Goal: Check status: Check status

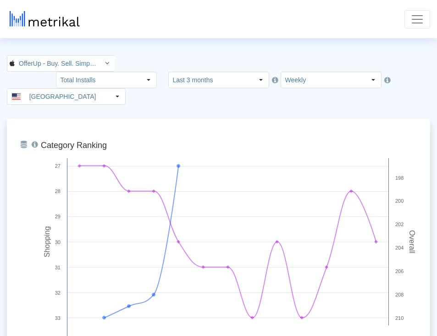
click at [424, 14] on span "Toggle navigation" at bounding box center [418, 19] width 14 height 14
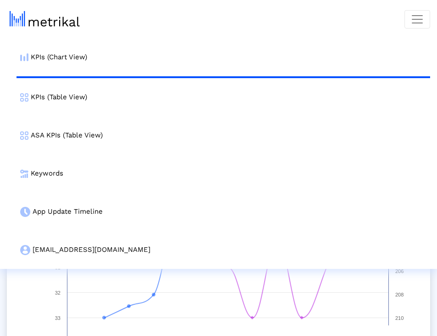
click at [63, 123] on link "ASA KPIs (Table View)" at bounding box center [224, 135] width 414 height 38
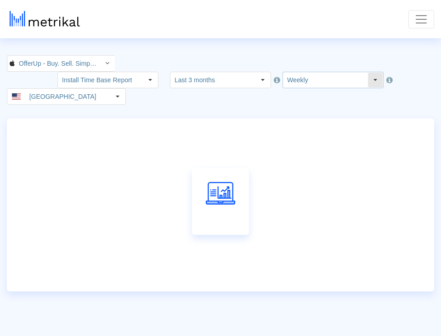
click at [363, 72] on input "Weekly" at bounding box center [325, 80] width 84 height 16
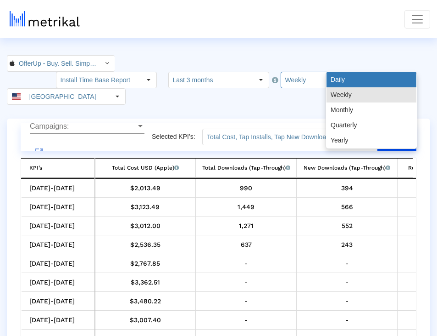
click at [353, 80] on div "Daily" at bounding box center [372, 79] width 90 height 15
type input "Daily"
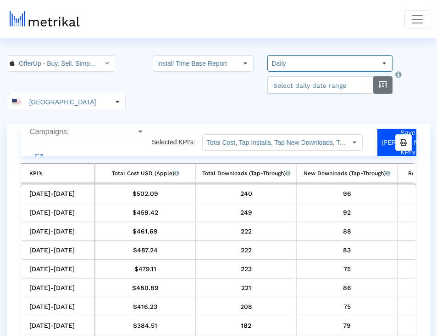
click at [377, 89] on button "button" at bounding box center [383, 84] width 19 height 17
select select "10"
select select "2025"
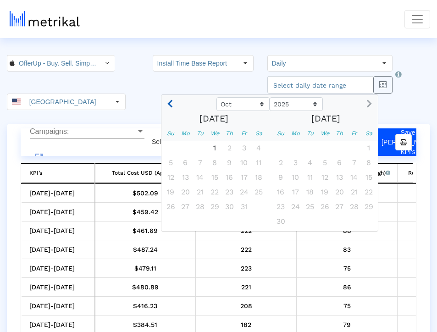
click at [165, 100] on button "Previous month" at bounding box center [171, 104] width 12 height 15
select select "9"
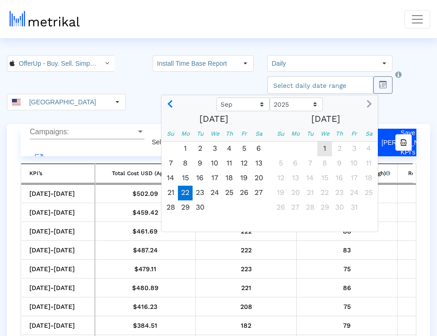
click at [178, 186] on span "22" at bounding box center [185, 192] width 15 height 15
type input "[DATE]"
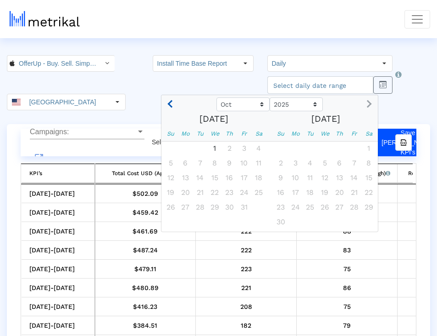
click at [168, 101] on span "Previous month" at bounding box center [172, 104] width 8 height 8
select select "9"
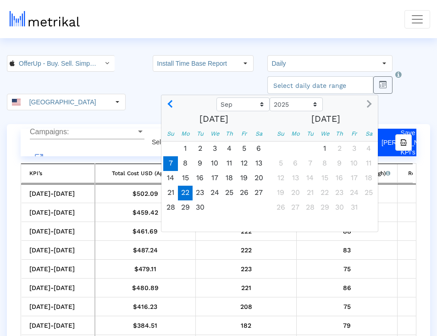
click at [163, 165] on span "7" at bounding box center [170, 163] width 15 height 15
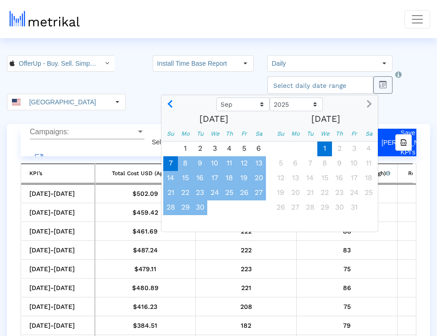
click at [318, 148] on span "1" at bounding box center [325, 148] width 15 height 15
type input "[DATE]"
click at [391, 100] on div "OfferUp - Buy. Sell. Simple. < 468996152 > Install Time Base Report Select how …" at bounding box center [218, 82] width 437 height 55
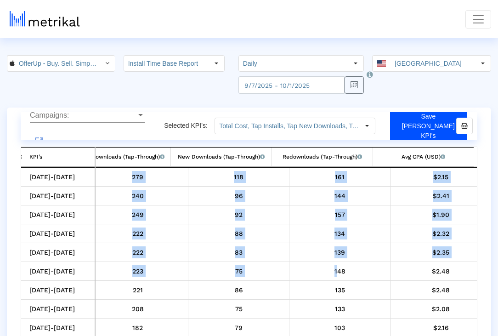
scroll to position [0, 126]
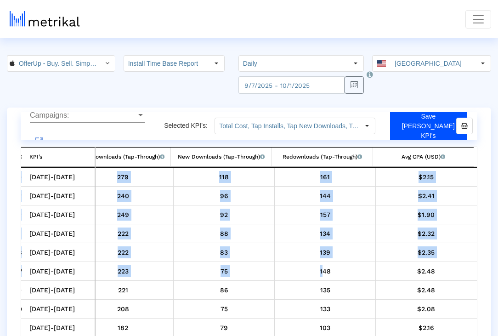
drag, startPoint x: 449, startPoint y: 260, endPoint x: 500, endPoint y: 249, distance: 52.1
click at [498, 249] on html "KPIs (Chart View) KPIs (Table View) ASA KPIs (Table View) Keywords App Update T…" at bounding box center [249, 179] width 498 height 358
drag, startPoint x: 416, startPoint y: 249, endPoint x: 500, endPoint y: 244, distance: 84.2
click at [498, 244] on html "KPIs (Chart View) KPIs (Table View) ASA KPIs (Table View) Keywords App Update T…" at bounding box center [249, 179] width 498 height 358
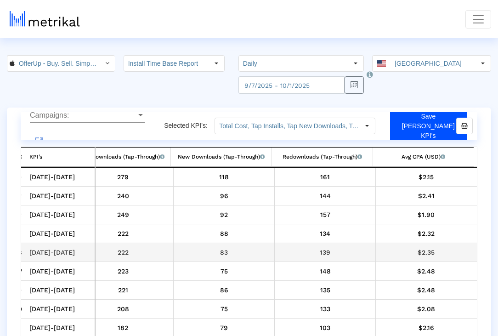
click at [332, 243] on td "139" at bounding box center [324, 252] width 101 height 19
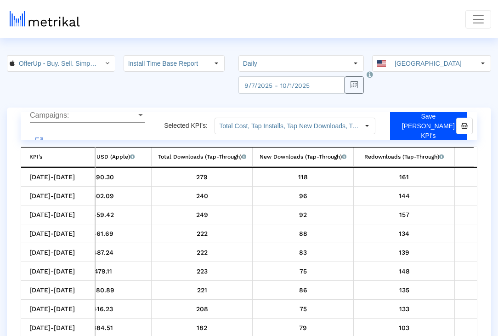
scroll to position [0, 0]
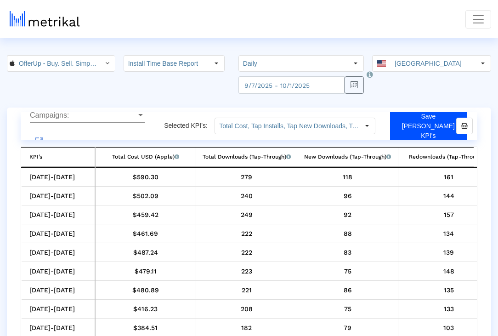
drag, startPoint x: 160, startPoint y: 227, endPoint x: 9, endPoint y: 228, distance: 151.5
click at [9, 228] on div "Campaigns: Campaigns: launch Selected KPI’s: Total Cost, Tap Installs, Tap New …" at bounding box center [249, 232] width 484 height 251
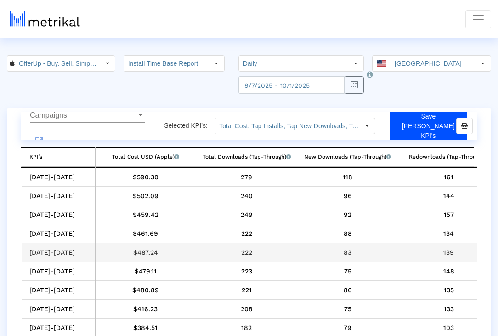
click at [329, 243] on td "83" at bounding box center [347, 252] width 101 height 19
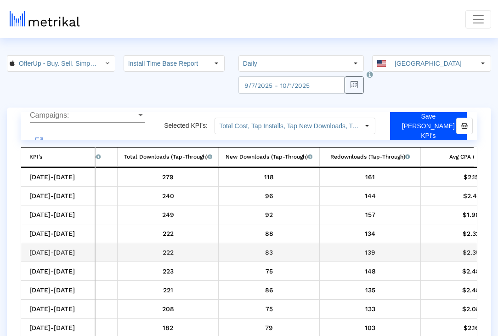
scroll to position [0, 126]
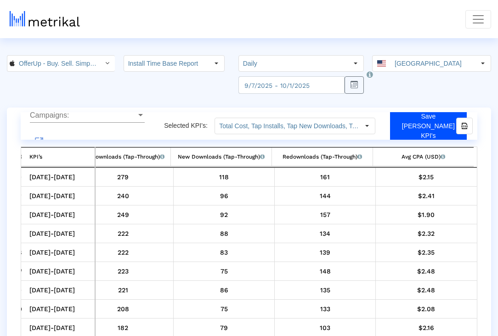
drag, startPoint x: 379, startPoint y: 246, endPoint x: 500, endPoint y: 247, distance: 121.7
click at [498, 247] on html "KPIs (Chart View) KPIs (Table View) ASA KPIs (Table View) Keywords App Update T…" at bounding box center [249, 179] width 498 height 358
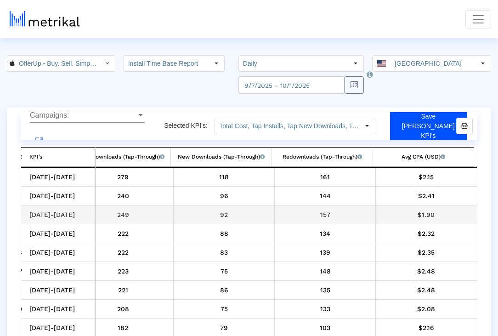
click at [361, 215] on div "157" at bounding box center [325, 214] width 94 height 12
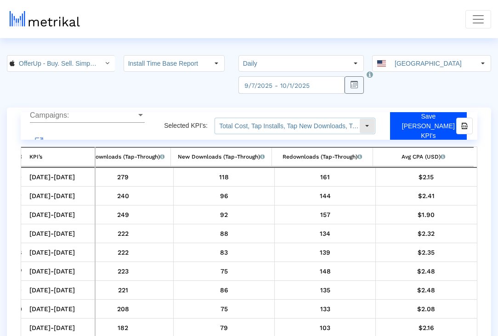
click at [374, 127] on div "Select" at bounding box center [366, 125] width 15 height 15
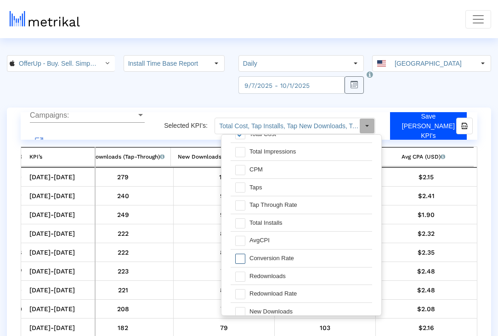
scroll to position [20, 0]
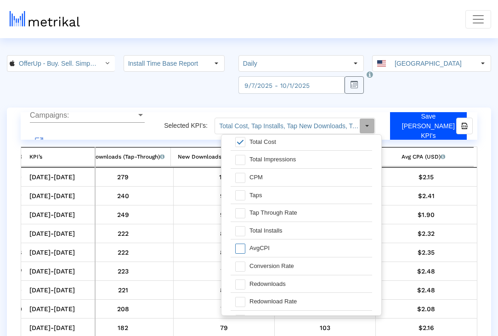
click at [235, 251] on div at bounding box center [237, 247] width 14 height 17
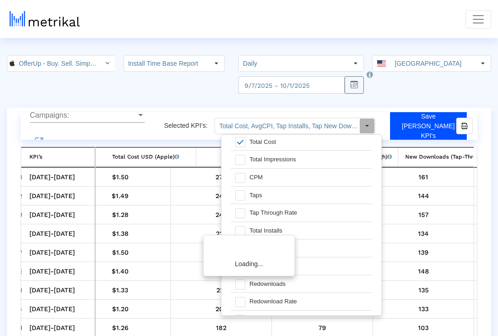
scroll to position [0, 126]
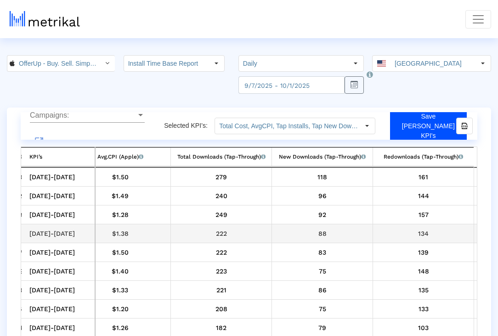
click at [357, 227] on div "88" at bounding box center [322, 233] width 94 height 12
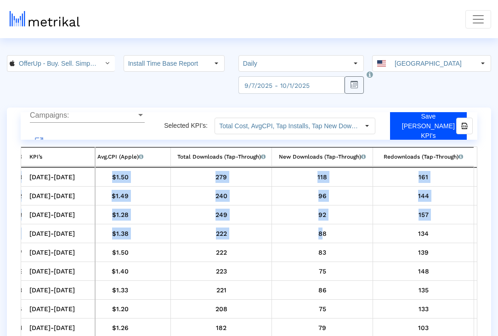
scroll to position [0, 227]
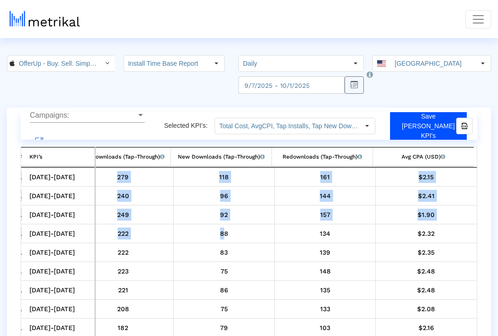
drag, startPoint x: 351, startPoint y: 220, endPoint x: 500, endPoint y: 225, distance: 149.3
click at [498, 225] on html "KPIs (Chart View) KPIs (Table View) ASA KPIs (Table View) Keywords App Update T…" at bounding box center [249, 179] width 498 height 358
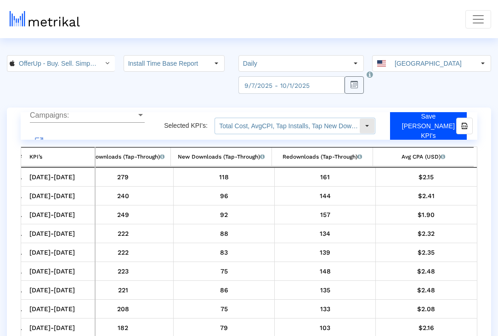
click at [347, 129] on input "Total Cost, AvgCPI, Tap Installs, Tap New Downloads, Tap Redownloads, Avg CPA (…" at bounding box center [287, 126] width 144 height 16
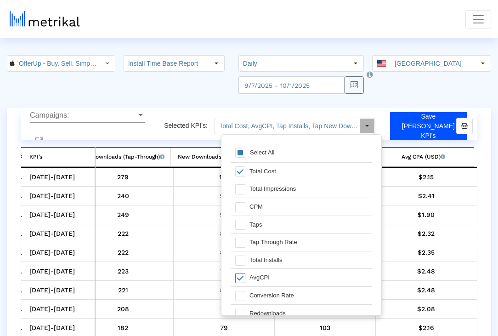
scroll to position [20, 0]
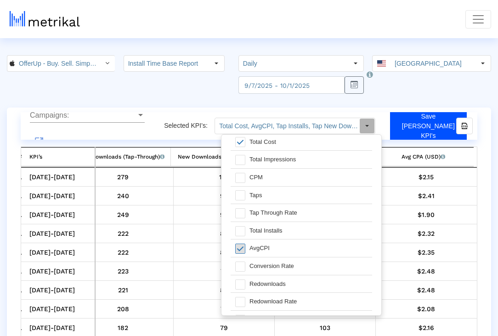
click at [241, 245] on span at bounding box center [240, 248] width 10 height 10
type input "Total Cost, Tap Installs, Tap New Downloads, Tap Redownloads, Avg CPA (tap-thro…"
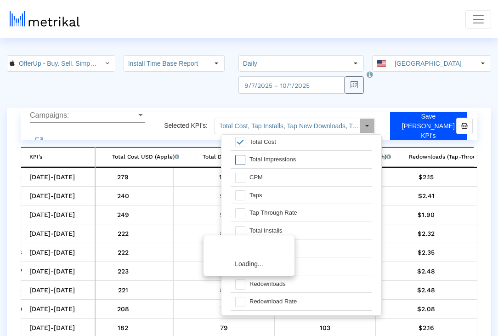
scroll to position [0, 126]
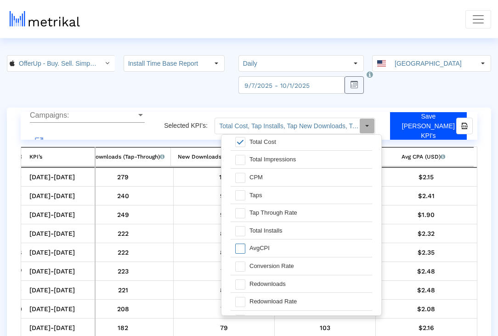
click at [442, 97] on crea-index "OfferUp - Buy. Sell. Simple. < 468996152 > Install Time Base Report Select how …" at bounding box center [249, 206] width 498 height 303
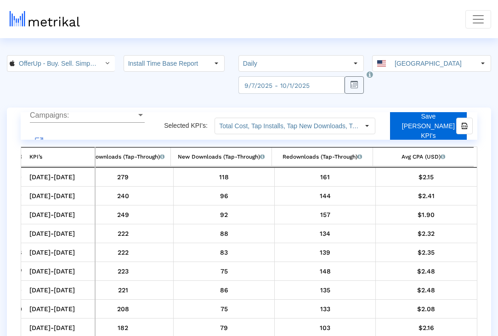
click at [426, 129] on button "Save [PERSON_NAME] KPI's" at bounding box center [428, 126] width 76 height 34
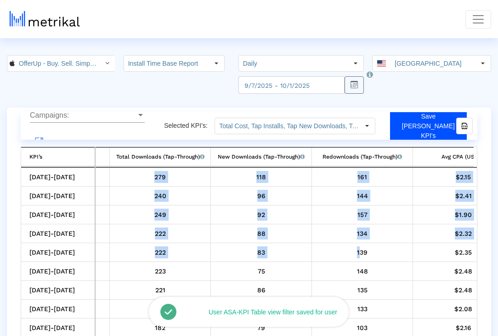
scroll to position [0, 2]
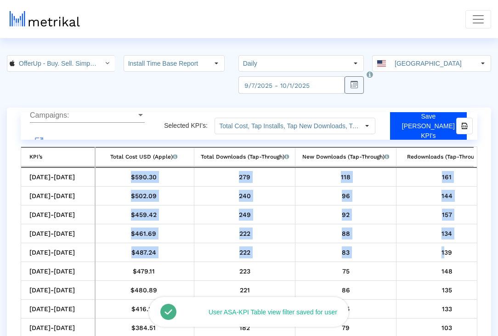
drag, startPoint x: 320, startPoint y: 243, endPoint x: 162, endPoint y: 218, distance: 159.8
click at [0, 246] on div "Campaigns: Campaigns: launch Selected KPI’s: Total Cost, Tap Installs, Tap New …" at bounding box center [249, 232] width 498 height 251
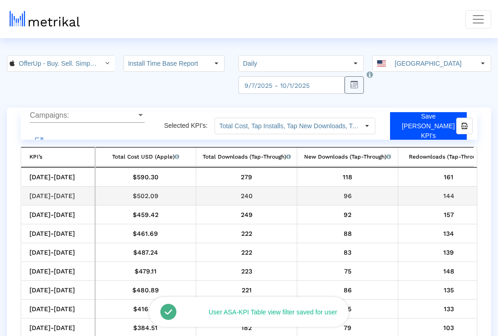
click at [255, 202] on td "240" at bounding box center [246, 195] width 101 height 19
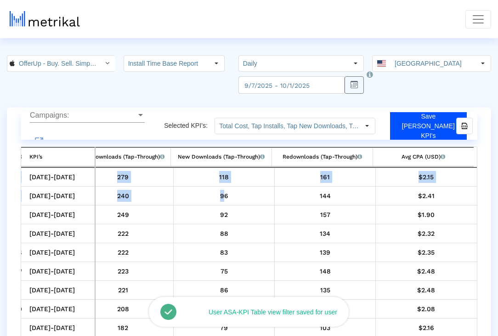
drag, startPoint x: 338, startPoint y: 195, endPoint x: 500, endPoint y: 192, distance: 162.1
click at [498, 192] on html "KPIs (Chart View) KPIs (Table View) ASA KPIs (Table View) Keywords App Update T…" at bounding box center [249, 179] width 498 height 358
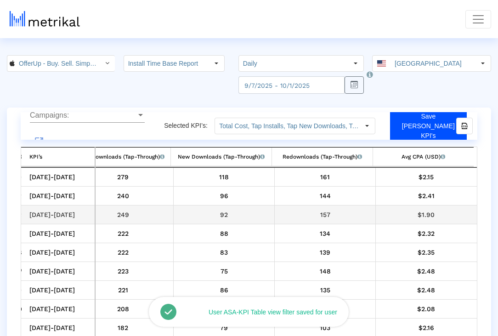
click at [213, 211] on div "92" at bounding box center [224, 214] width 94 height 12
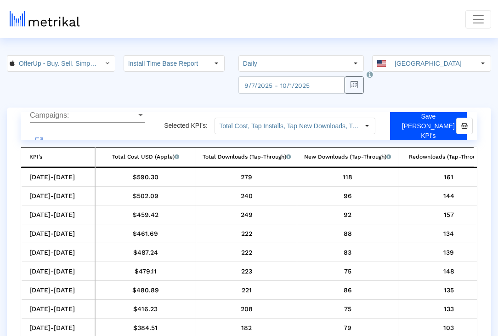
drag, startPoint x: 137, startPoint y: 219, endPoint x: 8, endPoint y: 230, distance: 128.9
click at [8, 230] on div "Campaigns: Campaigns: launch Selected KPI’s: Total Cost, Tap Installs, Tap New …" at bounding box center [249, 232] width 484 height 251
